Goal: Task Accomplishment & Management: Manage account settings

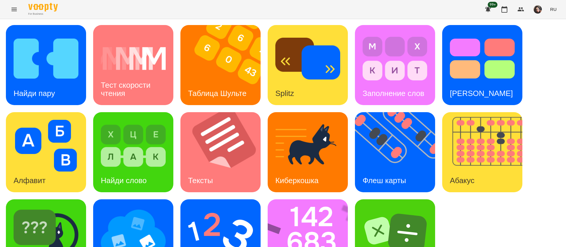
scroll to position [38, 0]
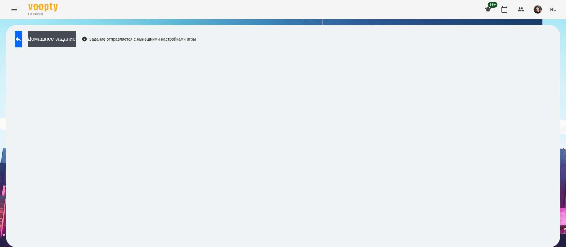
scroll to position [0, 0]
click at [22, 36] on button at bounding box center [18, 39] width 7 height 17
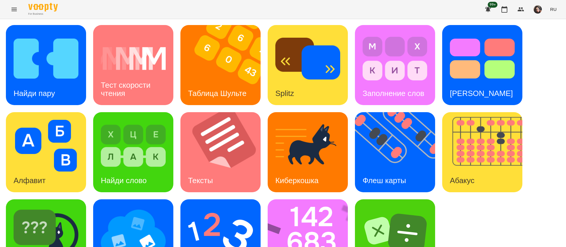
click at [554, 10] on span "RU" at bounding box center [553, 9] width 6 height 6
click at [539, 33] on div "Українська" at bounding box center [543, 33] width 30 height 11
click at [408, 146] on img at bounding box center [399, 152] width 88 height 80
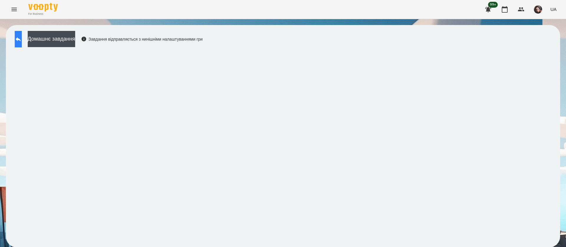
click at [22, 38] on icon at bounding box center [18, 39] width 7 height 7
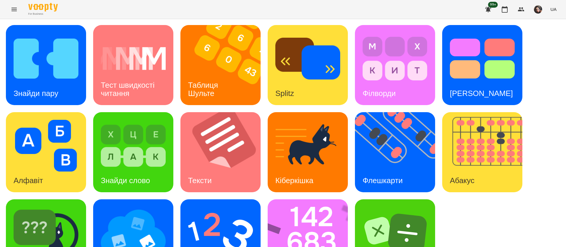
scroll to position [38, 0]
click at [310, 202] on img at bounding box center [312, 240] width 88 height 80
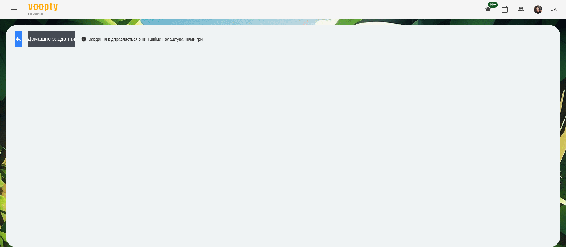
click at [22, 36] on icon at bounding box center [18, 39] width 7 height 7
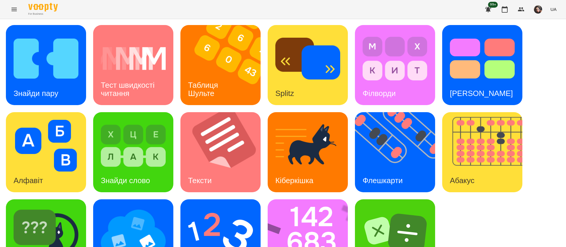
scroll to position [38, 0]
click at [229, 207] on img at bounding box center [220, 233] width 65 height 52
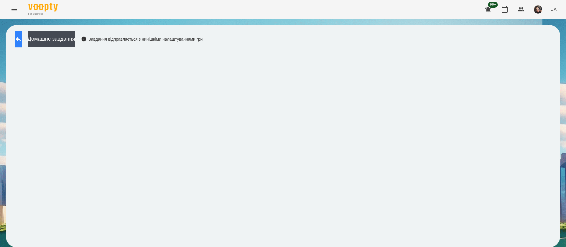
click at [22, 39] on button at bounding box center [18, 39] width 7 height 17
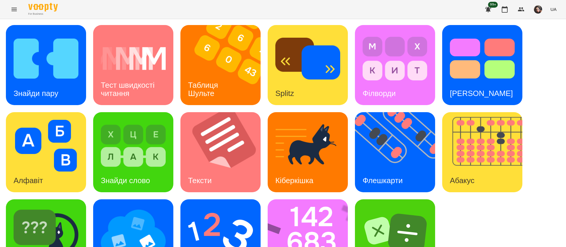
scroll to position [38, 0]
click at [67, 207] on img at bounding box center [46, 233] width 65 height 52
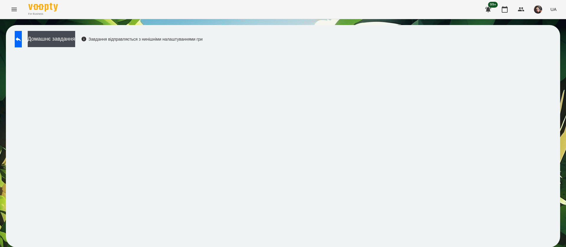
scroll to position [0, 0]
click at [20, 40] on button at bounding box center [18, 39] width 7 height 17
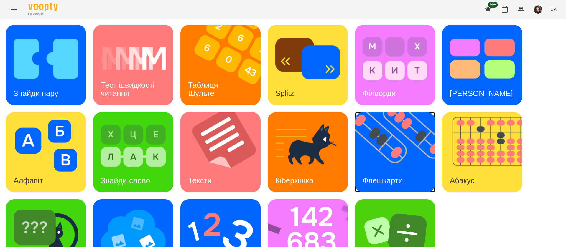
click at [416, 136] on img at bounding box center [399, 152] width 88 height 80
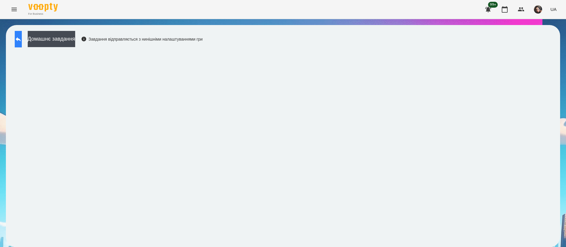
click at [22, 37] on button at bounding box center [18, 39] width 7 height 17
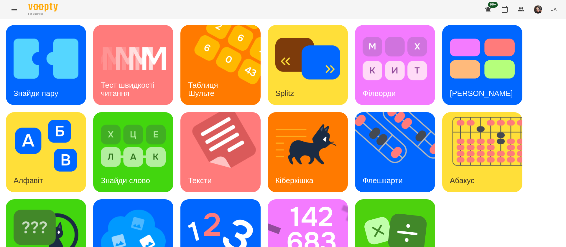
scroll to position [38, 0]
click at [293, 200] on img at bounding box center [312, 240] width 88 height 80
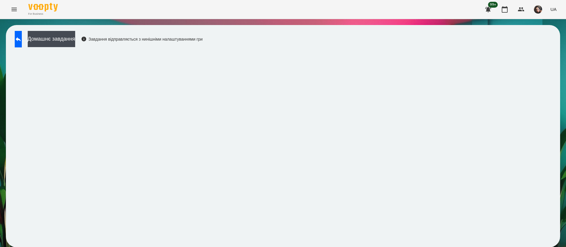
click at [129, 3] on div "For Business 99+ UA" at bounding box center [283, 9] width 566 height 19
click at [22, 46] on button at bounding box center [18, 39] width 7 height 17
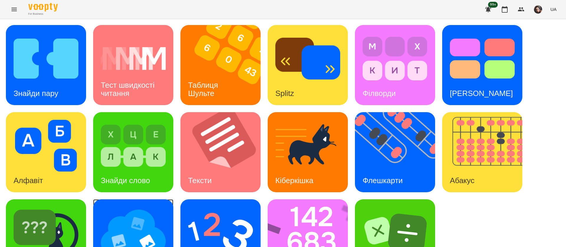
click at [162, 224] on img at bounding box center [133, 233] width 65 height 52
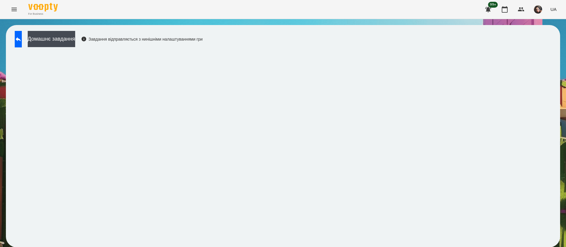
scroll to position [0, 0]
click at [22, 39] on button at bounding box center [18, 39] width 7 height 17
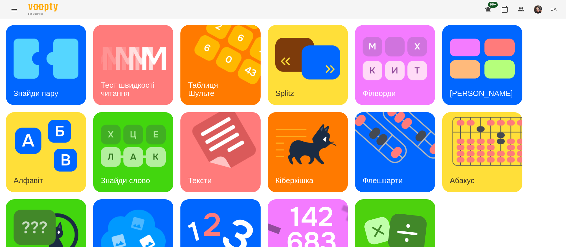
scroll to position [38, 0]
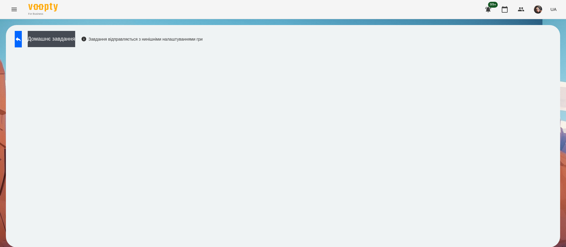
scroll to position [0, 0]
click at [22, 40] on icon at bounding box center [18, 39] width 7 height 7
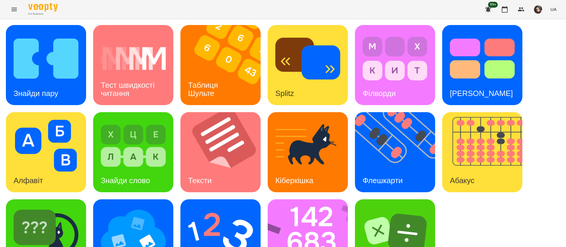
scroll to position [38, 0]
click at [72, 211] on img at bounding box center [46, 233] width 65 height 52
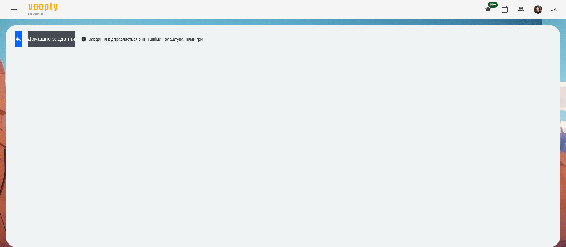
scroll to position [0, 0]
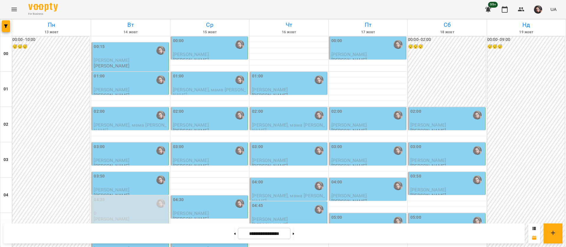
scroll to position [576, 0]
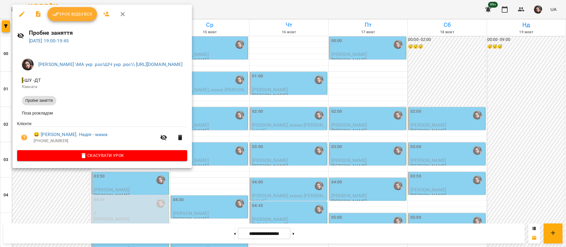
click at [70, 14] on span "Урок відбувся" at bounding box center [72, 14] width 40 height 7
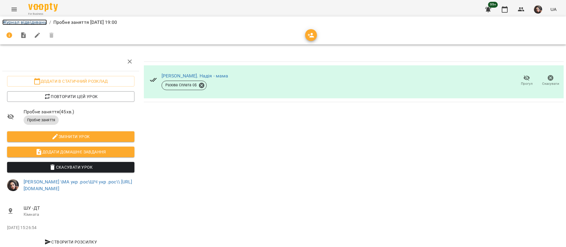
click at [32, 22] on link "Журнал відвідувань" at bounding box center [24, 22] width 45 height 6
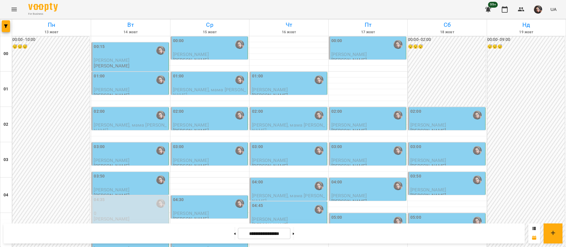
scroll to position [664, 0]
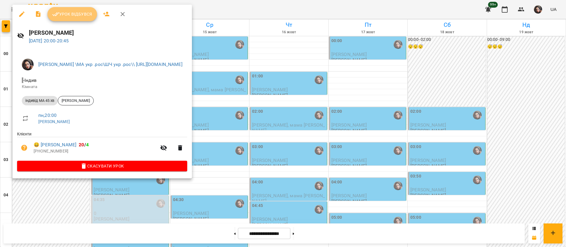
click at [71, 12] on span "Урок відбувся" at bounding box center [72, 14] width 40 height 7
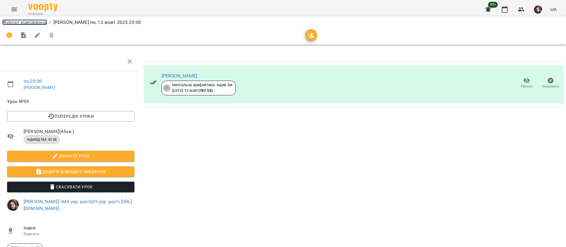
click at [40, 24] on link "Журнал відвідувань" at bounding box center [24, 22] width 45 height 6
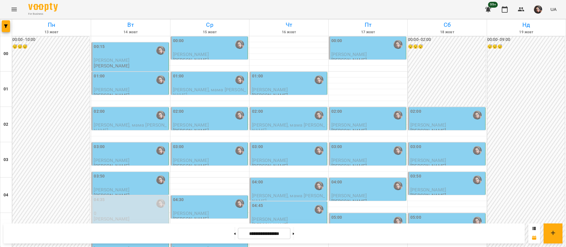
scroll to position [619, 0]
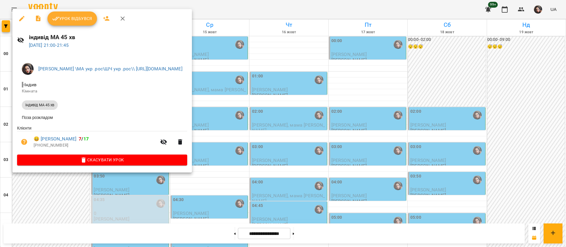
click at [75, 10] on div "Урок відбувся" at bounding box center [102, 18] width 180 height 19
click at [75, 19] on span "Урок відбувся" at bounding box center [72, 18] width 40 height 7
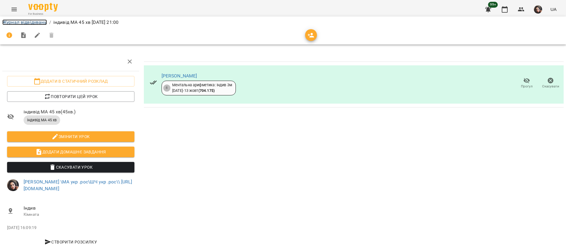
click at [12, 21] on link "Журнал відвідувань" at bounding box center [24, 22] width 45 height 6
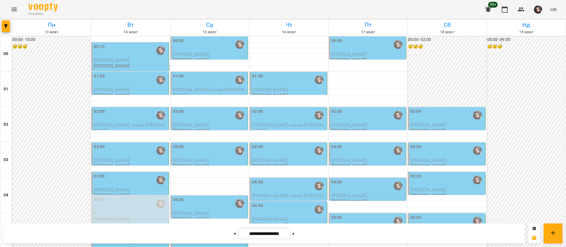
scroll to position [398, 0]
click at [294, 230] on button at bounding box center [293, 233] width 1 height 13
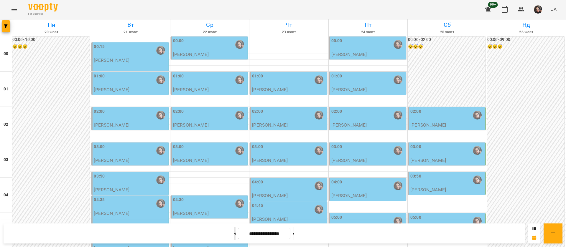
click at [234, 237] on button at bounding box center [234, 233] width 1 height 13
type input "**********"
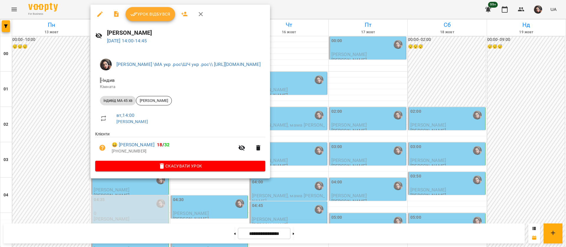
click at [70, 13] on div at bounding box center [283, 123] width 566 height 247
